Goal: Task Accomplishment & Management: Manage account settings

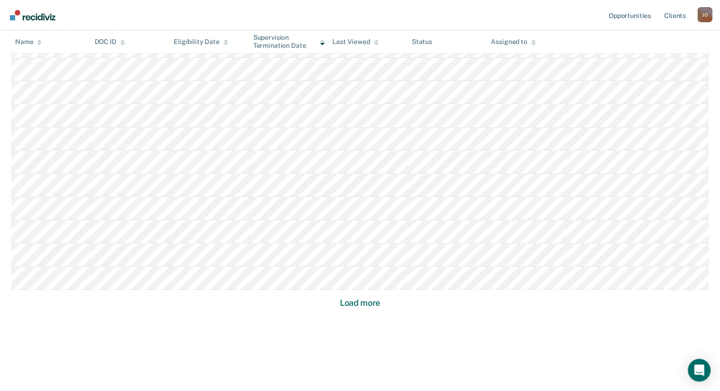
scroll to position [584, 0]
click at [374, 298] on button "Load more" at bounding box center [360, 303] width 46 height 11
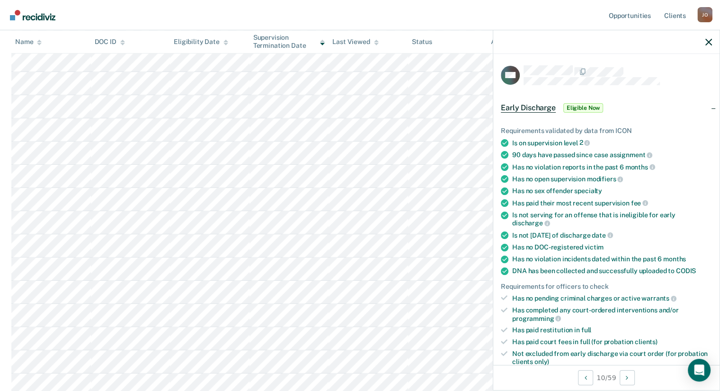
scroll to position [252, 0]
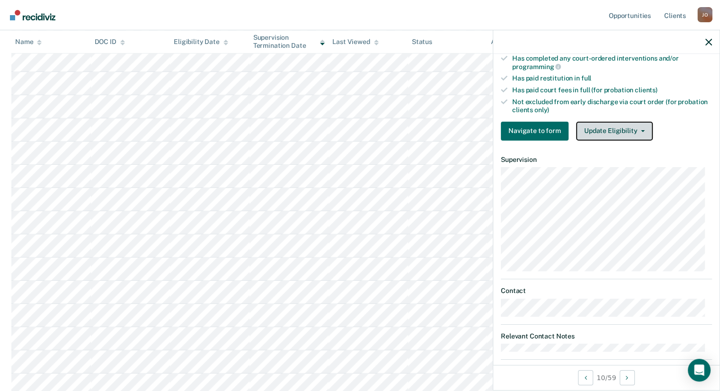
click at [614, 131] on button "Update Eligibility" at bounding box center [614, 131] width 77 height 19
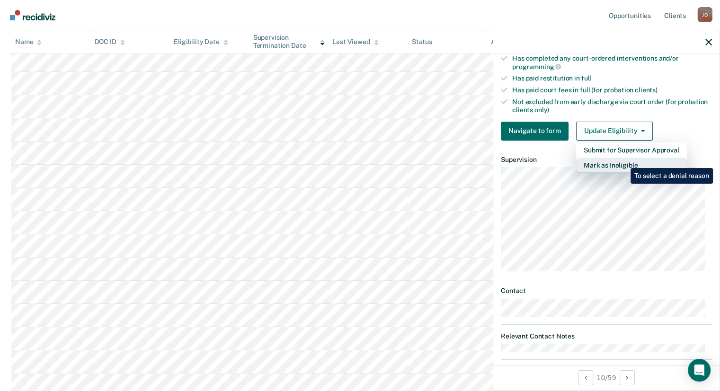
click at [624, 161] on button "Mark as Ineligible" at bounding box center [631, 165] width 111 height 15
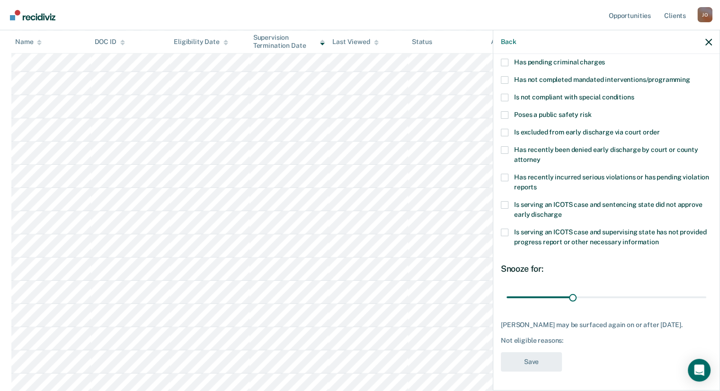
scroll to position [83, 0]
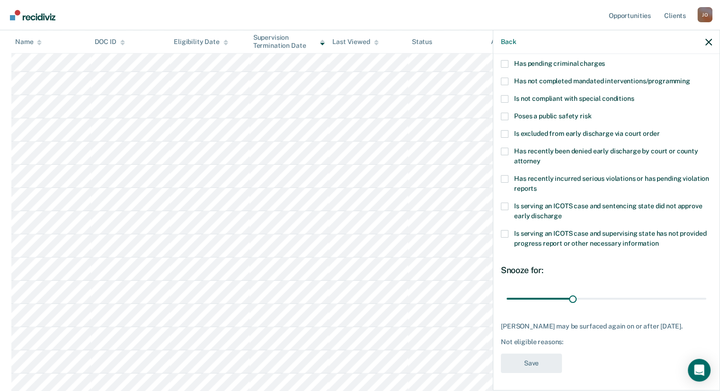
click at [505, 149] on span at bounding box center [505, 152] width 8 height 8
click at [541, 158] on input "Has recently been denied early discharge by court or county attorney" at bounding box center [541, 158] width 0 height 0
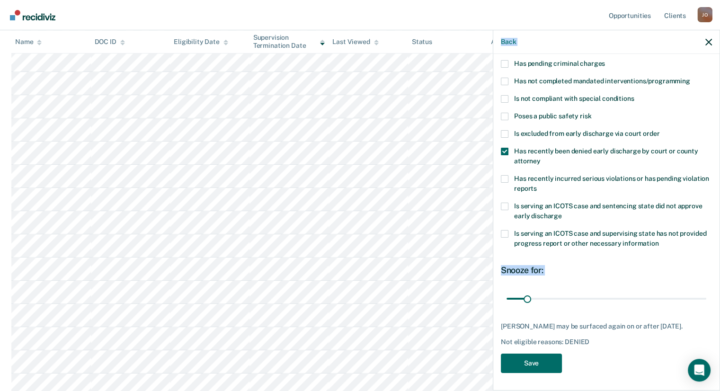
drag, startPoint x: 529, startPoint y: 289, endPoint x: 727, endPoint y: 265, distance: 199.9
click at [577, 273] on div "Snooze for:" at bounding box center [606, 270] width 211 height 10
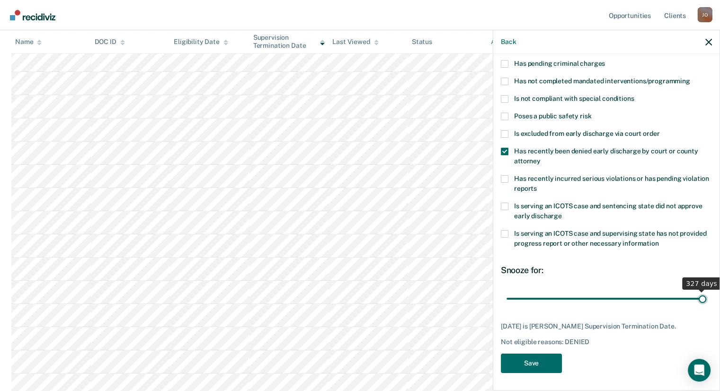
drag, startPoint x: 535, startPoint y: 300, endPoint x: 727, endPoint y: 288, distance: 192.2
type input "327"
click at [707, 291] on input "range" at bounding box center [607, 299] width 200 height 17
click at [546, 364] on button "Save" at bounding box center [531, 363] width 61 height 19
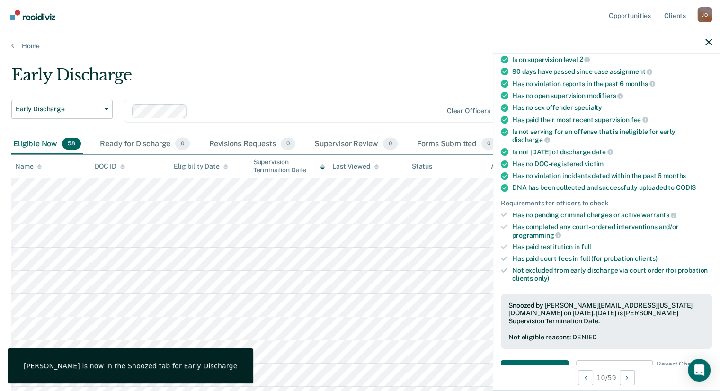
click at [712, 42] on div at bounding box center [607, 42] width 226 height 24
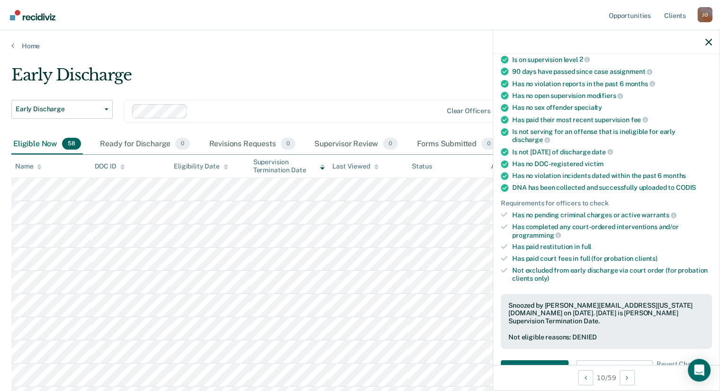
scroll to position [332, 0]
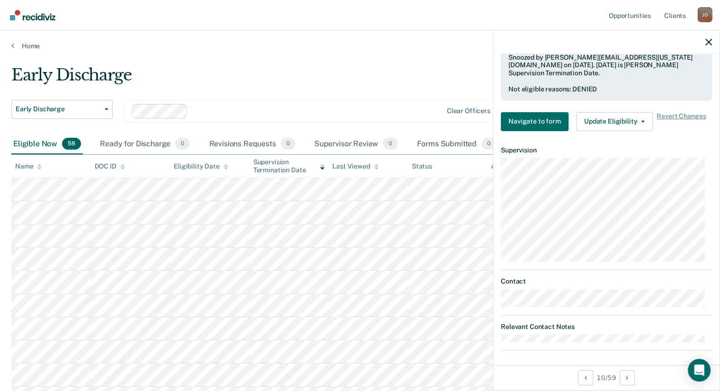
click at [709, 46] on div at bounding box center [607, 42] width 226 height 24
click at [711, 38] on button "button" at bounding box center [709, 42] width 7 height 8
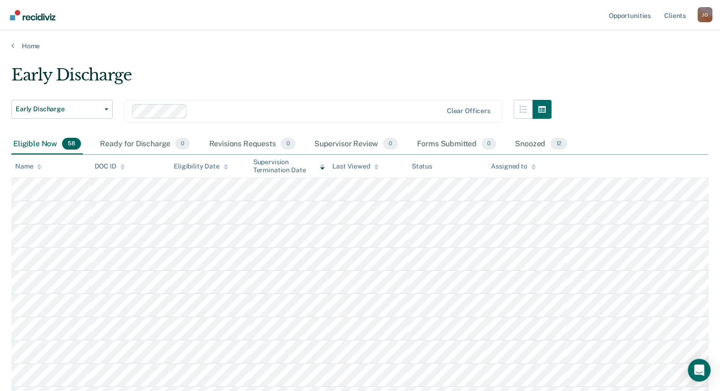
click at [215, 162] on div "Eligibility Date" at bounding box center [201, 166] width 54 height 8
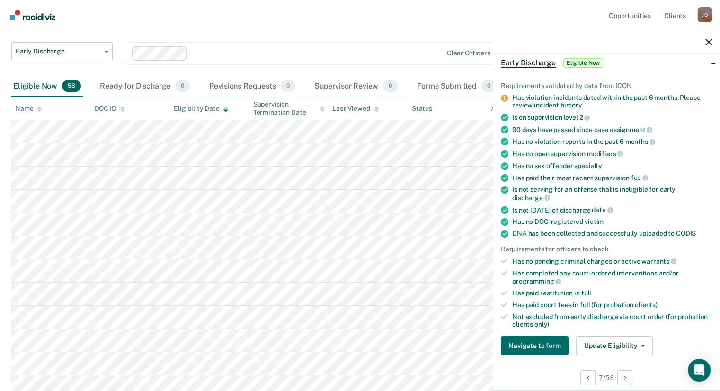
scroll to position [45, 0]
click at [615, 339] on button "Update Eligibility" at bounding box center [614, 345] width 77 height 19
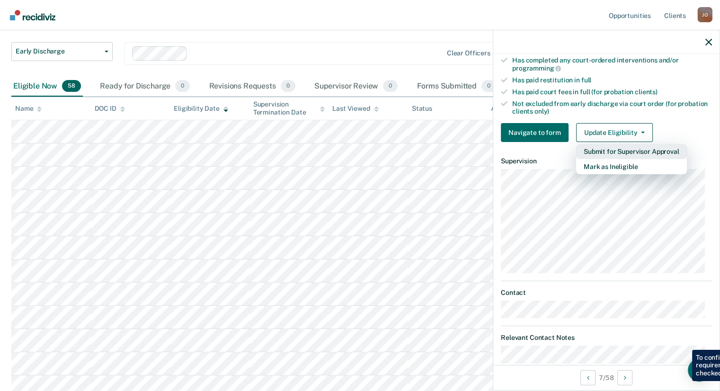
scroll to position [279, 0]
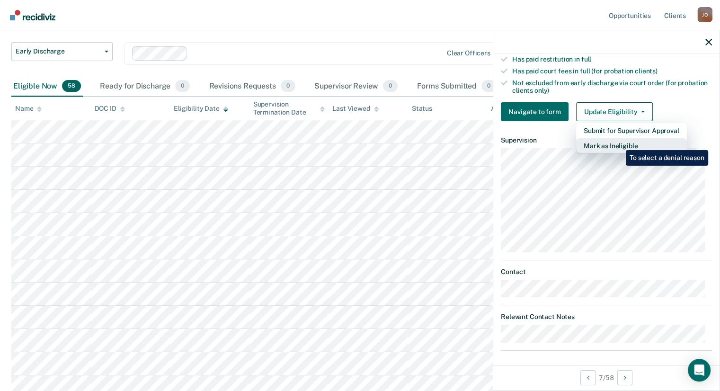
click at [619, 143] on button "Mark as Ineligible" at bounding box center [631, 145] width 111 height 15
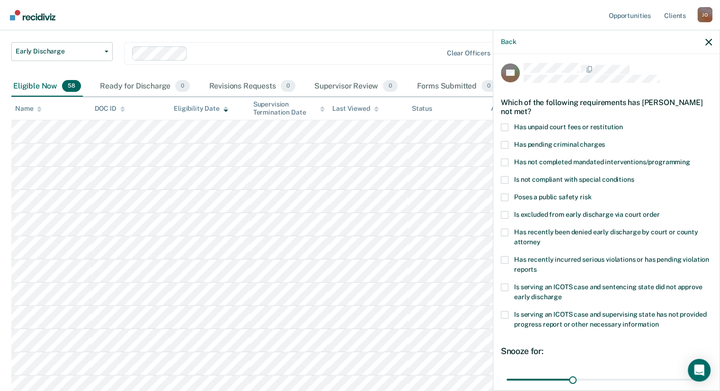
scroll to position [2, 0]
click at [550, 127] on span "Has unpaid court fees or restitution" at bounding box center [568, 128] width 109 height 8
click at [623, 124] on input "Has unpaid court fees or restitution" at bounding box center [623, 124] width 0 height 0
click at [505, 159] on span at bounding box center [505, 163] width 8 height 8
click at [691, 159] on input "Has not completed mandated interventions/programming" at bounding box center [691, 159] width 0 height 0
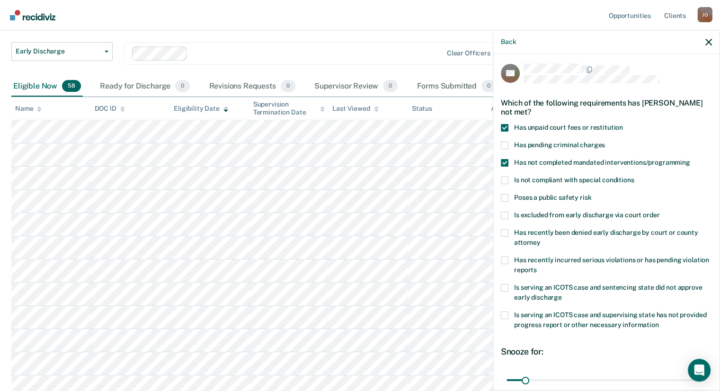
click at [506, 177] on span at bounding box center [505, 181] width 8 height 8
click at [634, 177] on input "Is not compliant with special conditions" at bounding box center [634, 177] width 0 height 0
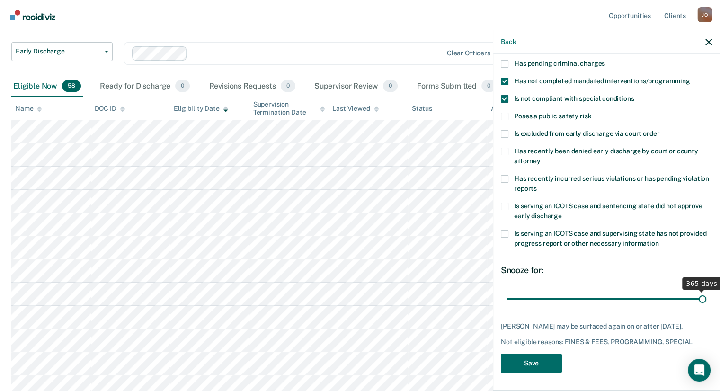
drag, startPoint x: 524, startPoint y: 299, endPoint x: 727, endPoint y: 306, distance: 202.8
type input "365"
click at [707, 306] on input "range" at bounding box center [607, 299] width 200 height 17
click at [531, 373] on button "Save" at bounding box center [531, 363] width 61 height 19
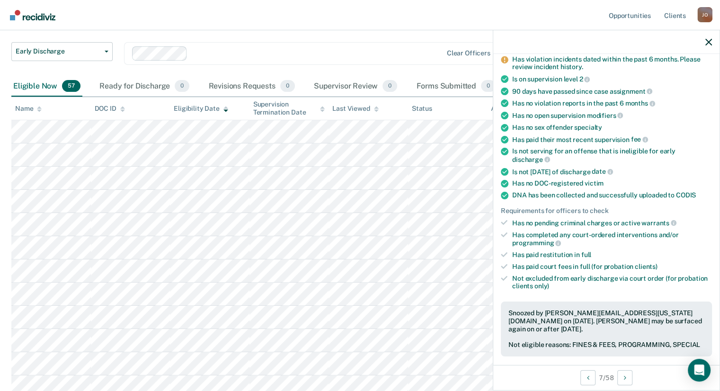
click at [715, 43] on div at bounding box center [607, 42] width 226 height 24
click at [706, 43] on icon "button" at bounding box center [709, 42] width 7 height 7
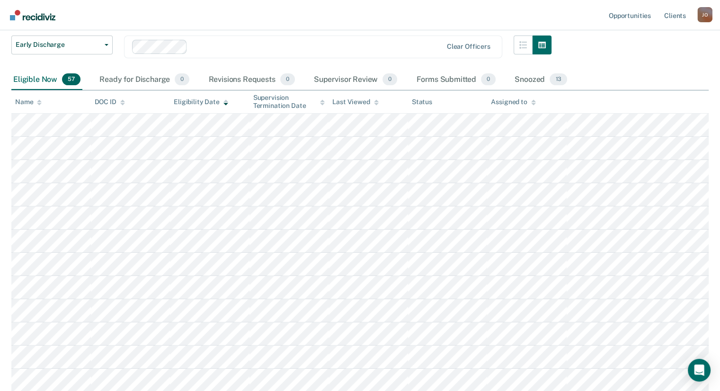
scroll to position [64, 0]
click at [35, 101] on div "Name" at bounding box center [28, 102] width 27 height 8
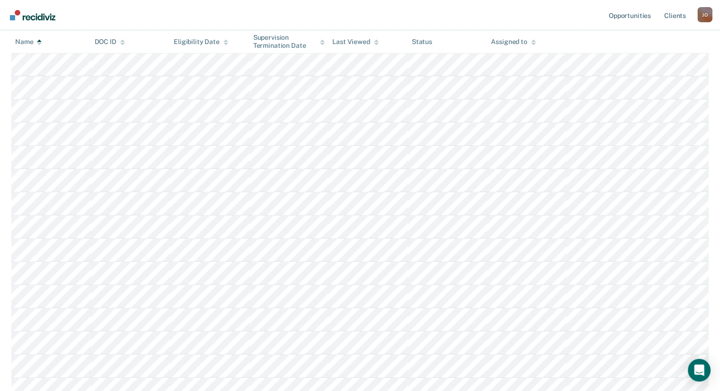
scroll to position [392, 0]
